Goal: Task Accomplishment & Management: Manage account settings

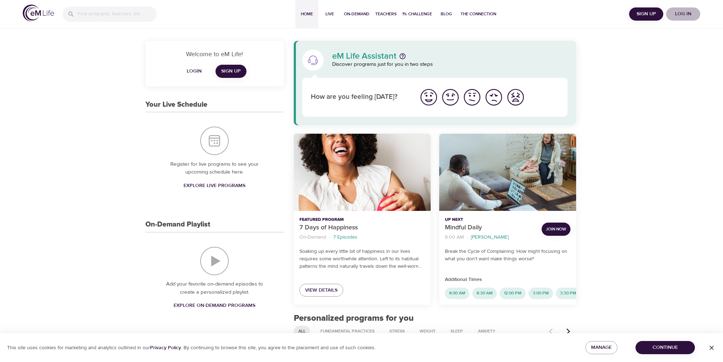
click at [682, 14] on span "Log in" at bounding box center [683, 14] width 28 height 9
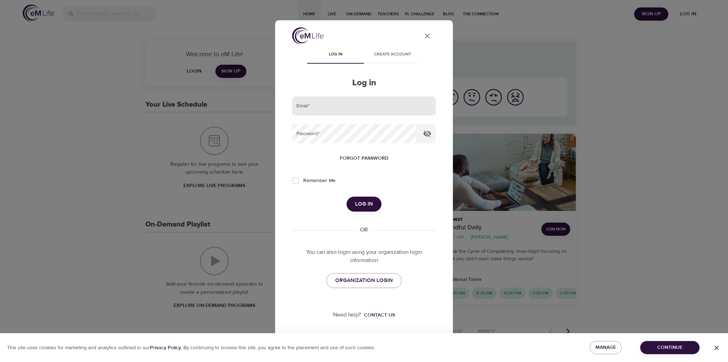
click at [334, 111] on input "email" at bounding box center [364, 105] width 144 height 19
type input "n"
type input "[PERSON_NAME][EMAIL_ADDRESS][PERSON_NAME][DOMAIN_NAME]"
click at [297, 180] on input "Remember Me" at bounding box center [295, 180] width 15 height 15
checkbox input "true"
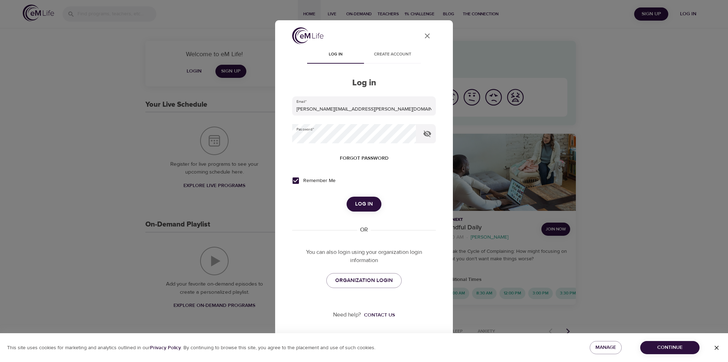
click at [361, 203] on span "Log in" at bounding box center [364, 203] width 18 height 9
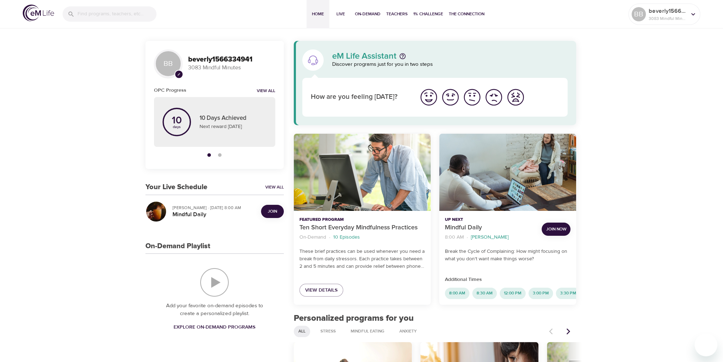
click at [428, 95] on img "I'm feeling great" at bounding box center [429, 97] width 20 height 20
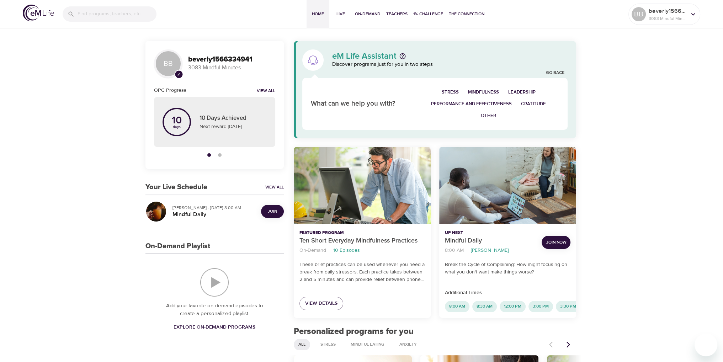
click at [274, 210] on span "Join" at bounding box center [272, 211] width 9 height 7
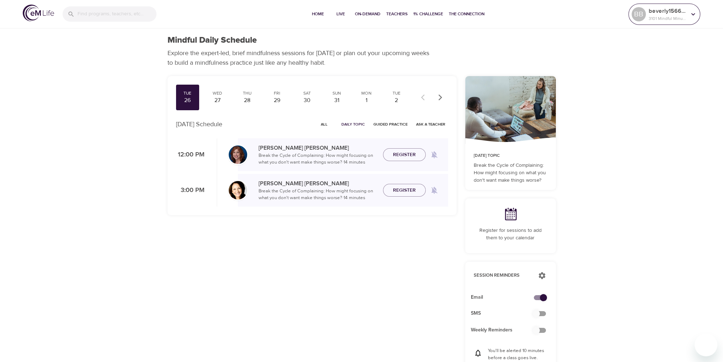
click at [695, 16] on icon at bounding box center [693, 14] width 8 height 8
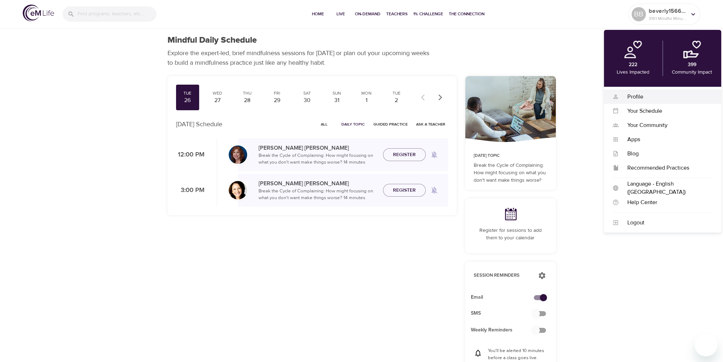
click at [634, 98] on div "Profile" at bounding box center [666, 97] width 94 height 8
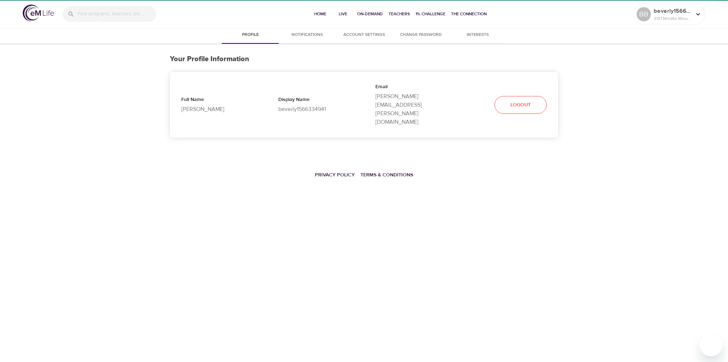
select select "10"
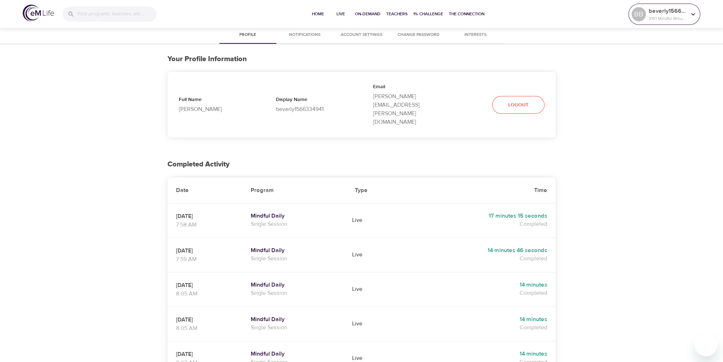
drag, startPoint x: 690, startPoint y: 13, endPoint x: 695, endPoint y: 12, distance: 5.4
click at [690, 13] on icon at bounding box center [693, 14] width 8 height 8
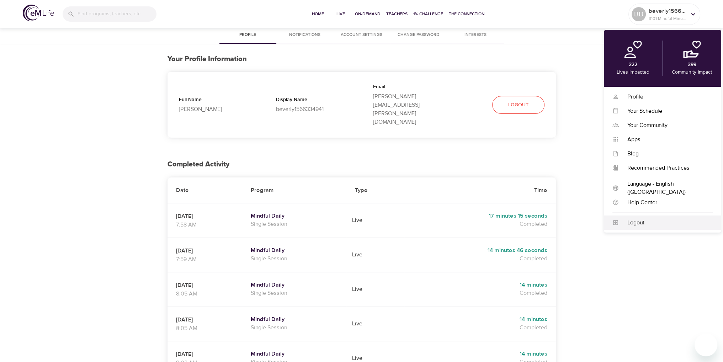
click at [633, 222] on div "Logout" at bounding box center [666, 223] width 94 height 8
